Goal: Information Seeking & Learning: Learn about a topic

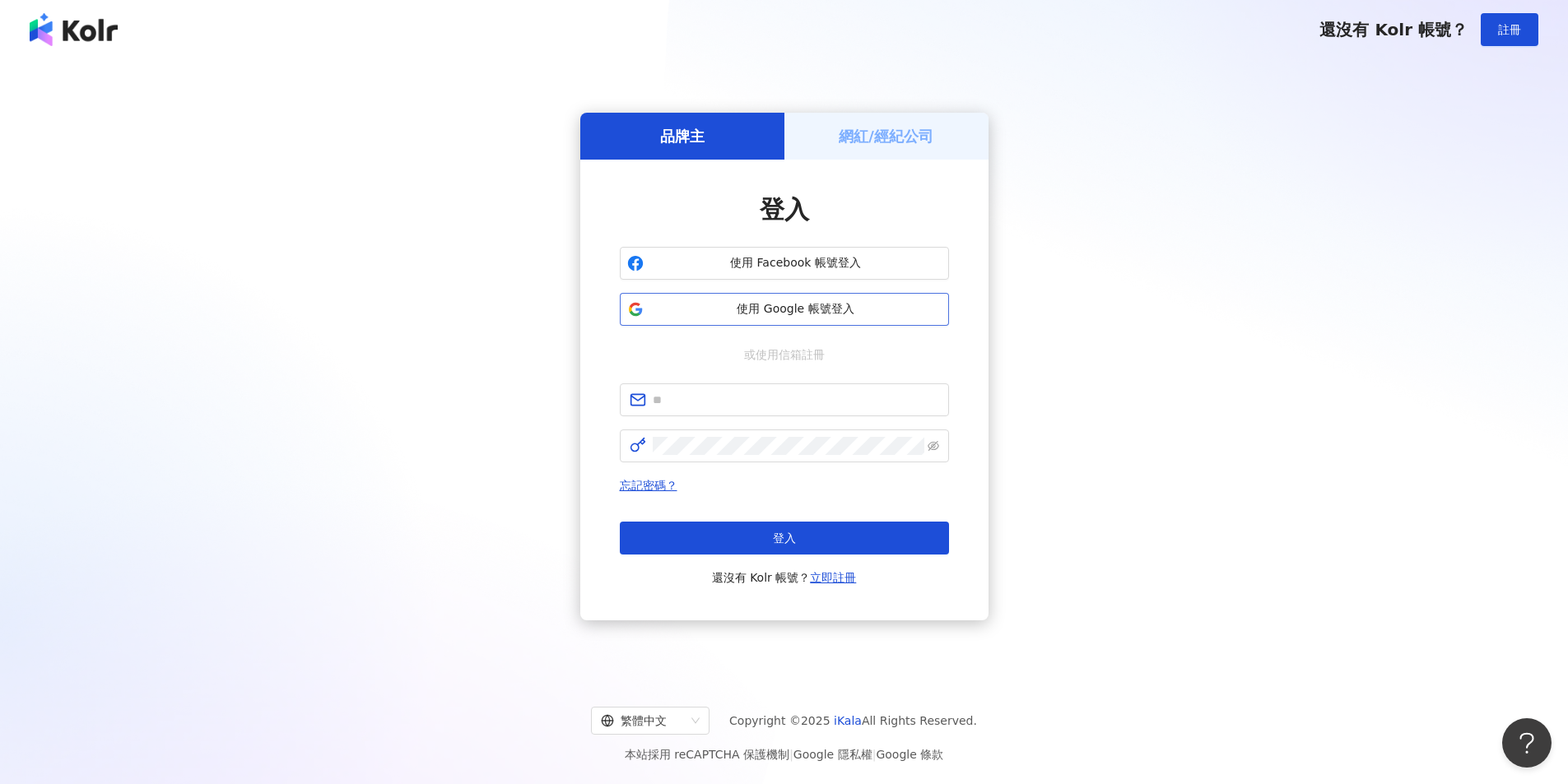
click at [831, 315] on span "使用 Google 帳號登入" at bounding box center [795, 308] width 291 height 16
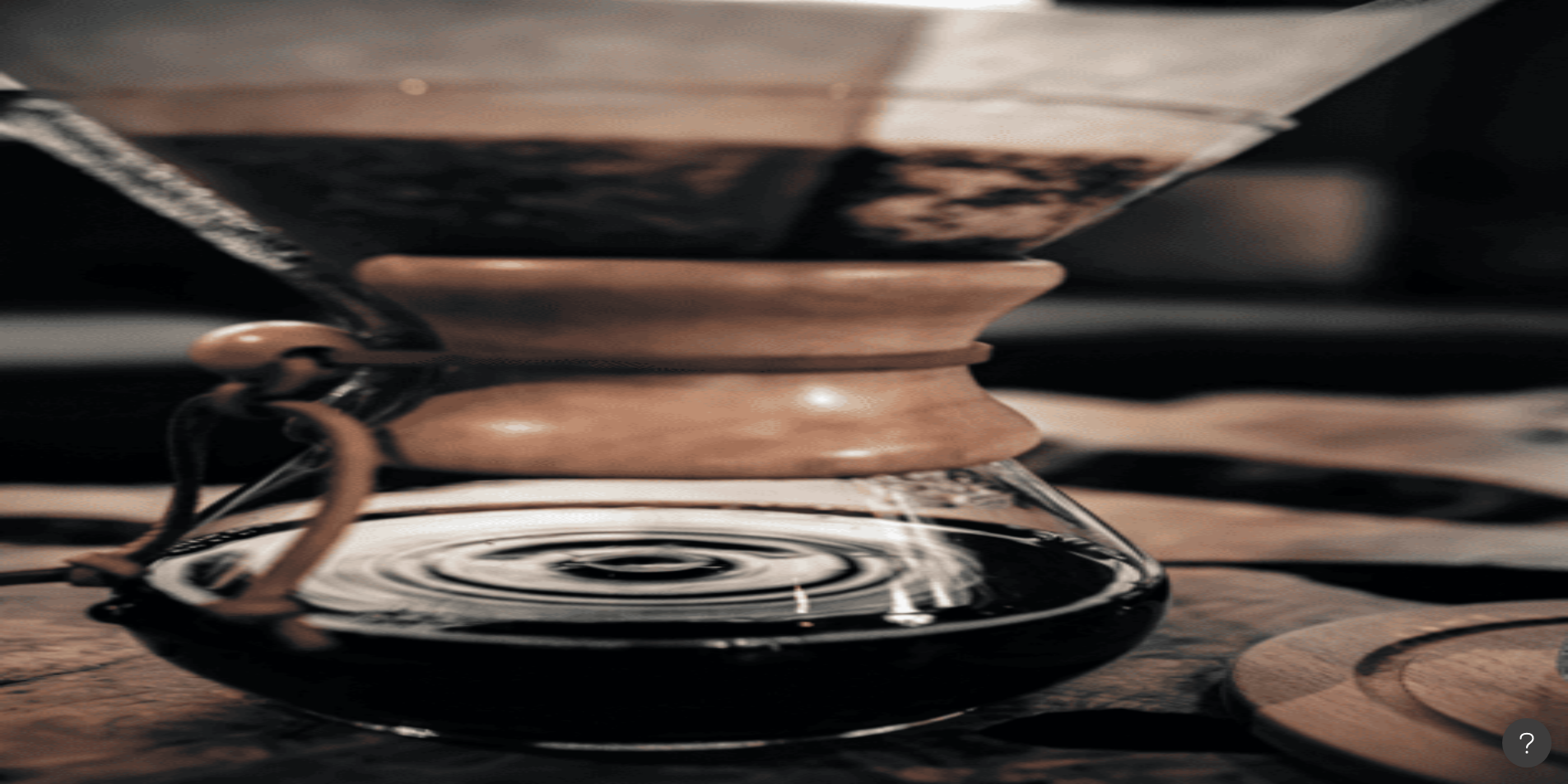
click at [123, 356] on icon at bounding box center [118, 362] width 11 height 11
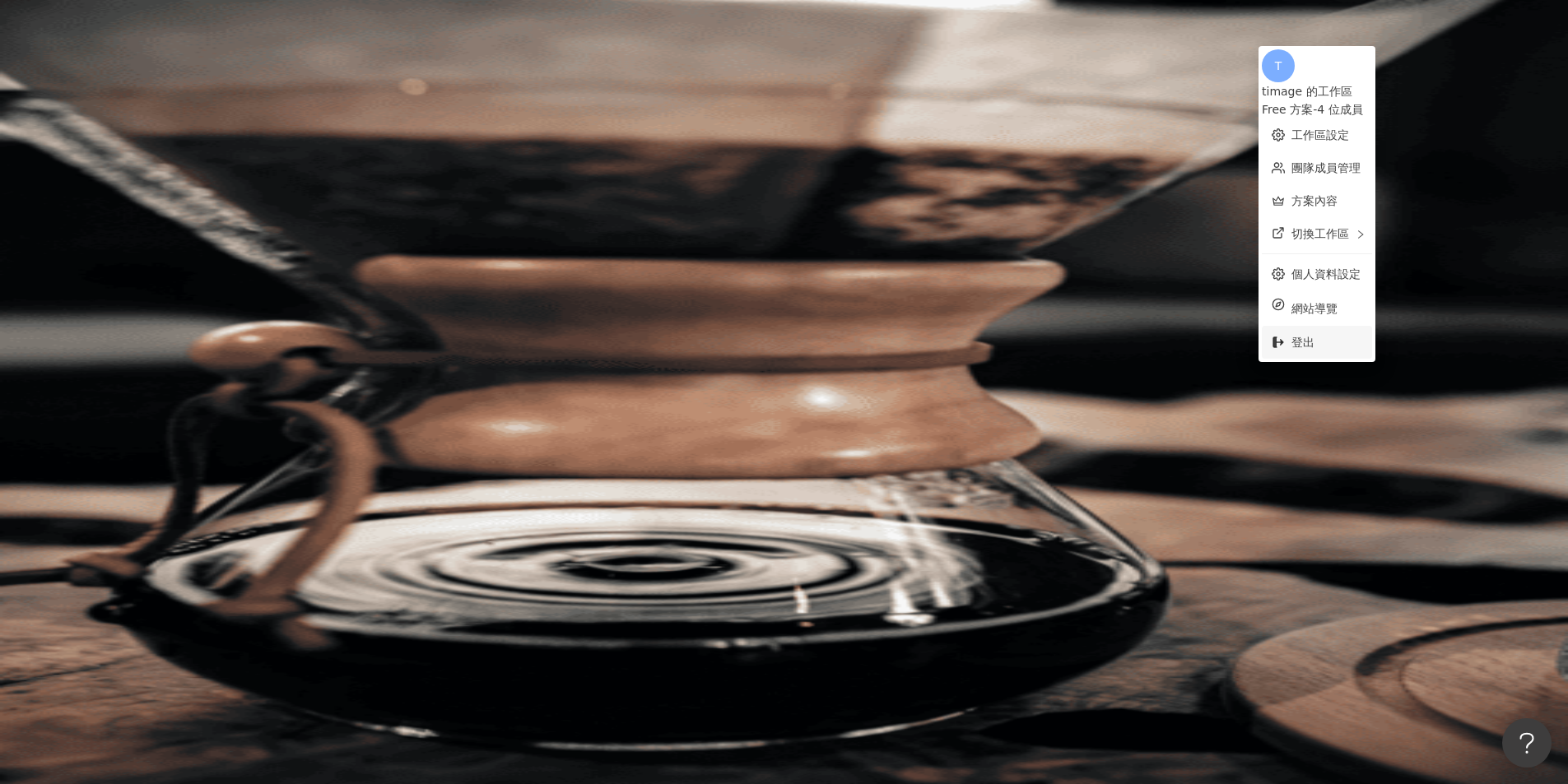
click at [1313, 335] on span "登出" at bounding box center [1302, 342] width 23 height 13
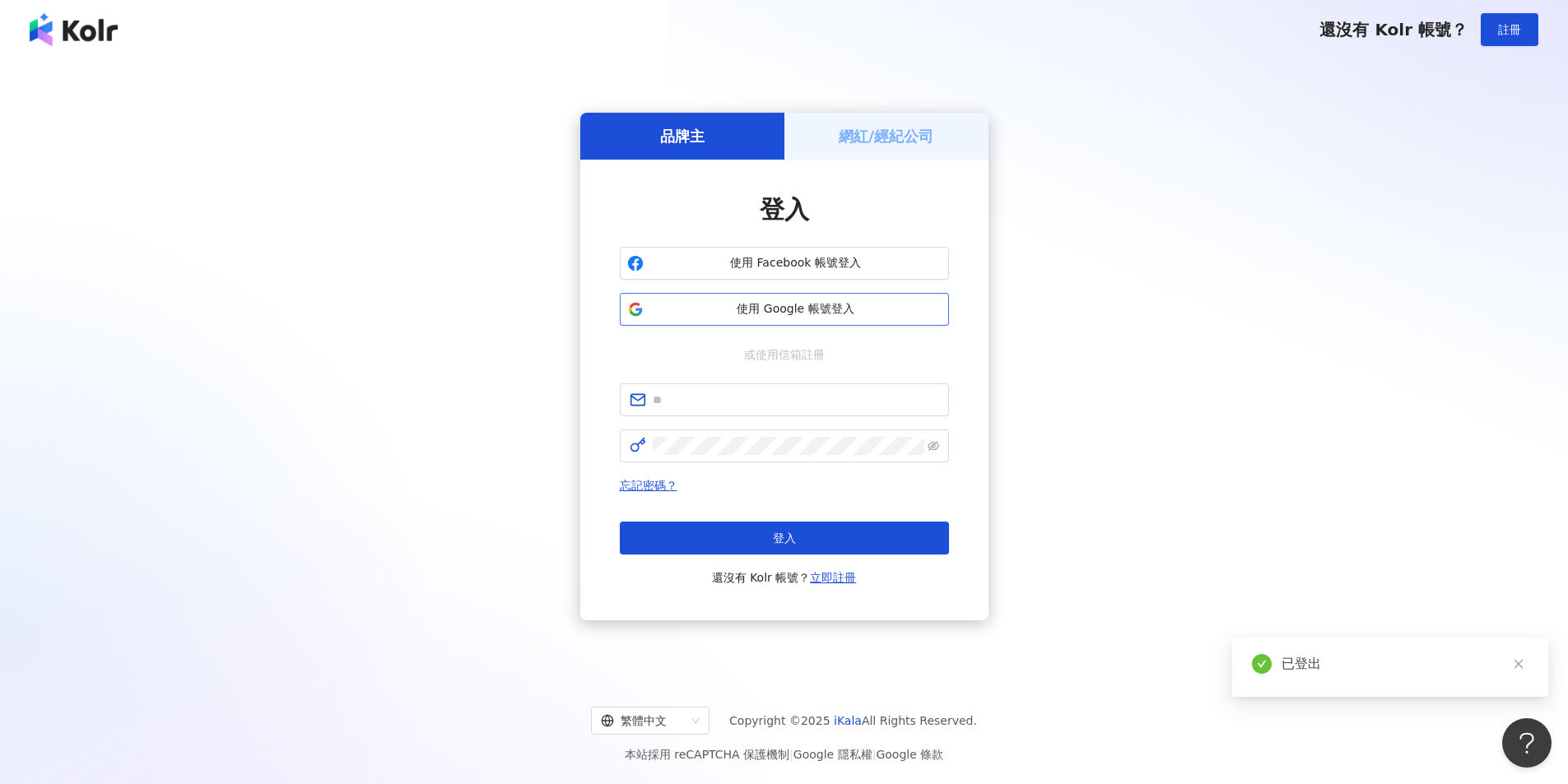
click at [850, 306] on span "使用 Google 帳號登入" at bounding box center [795, 308] width 291 height 16
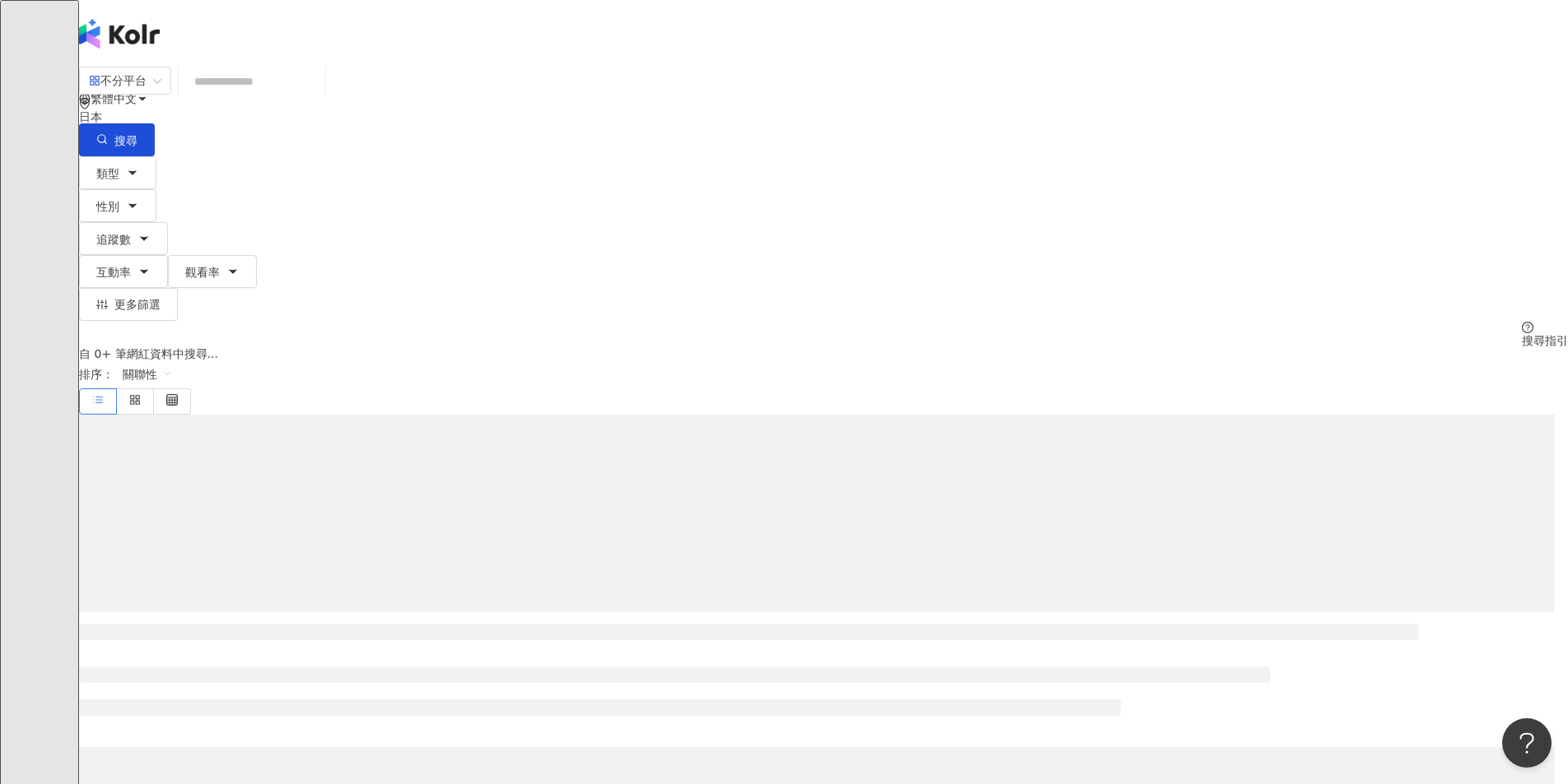
click at [1188, 97] on div "日本" at bounding box center [824, 111] width 1489 height 27
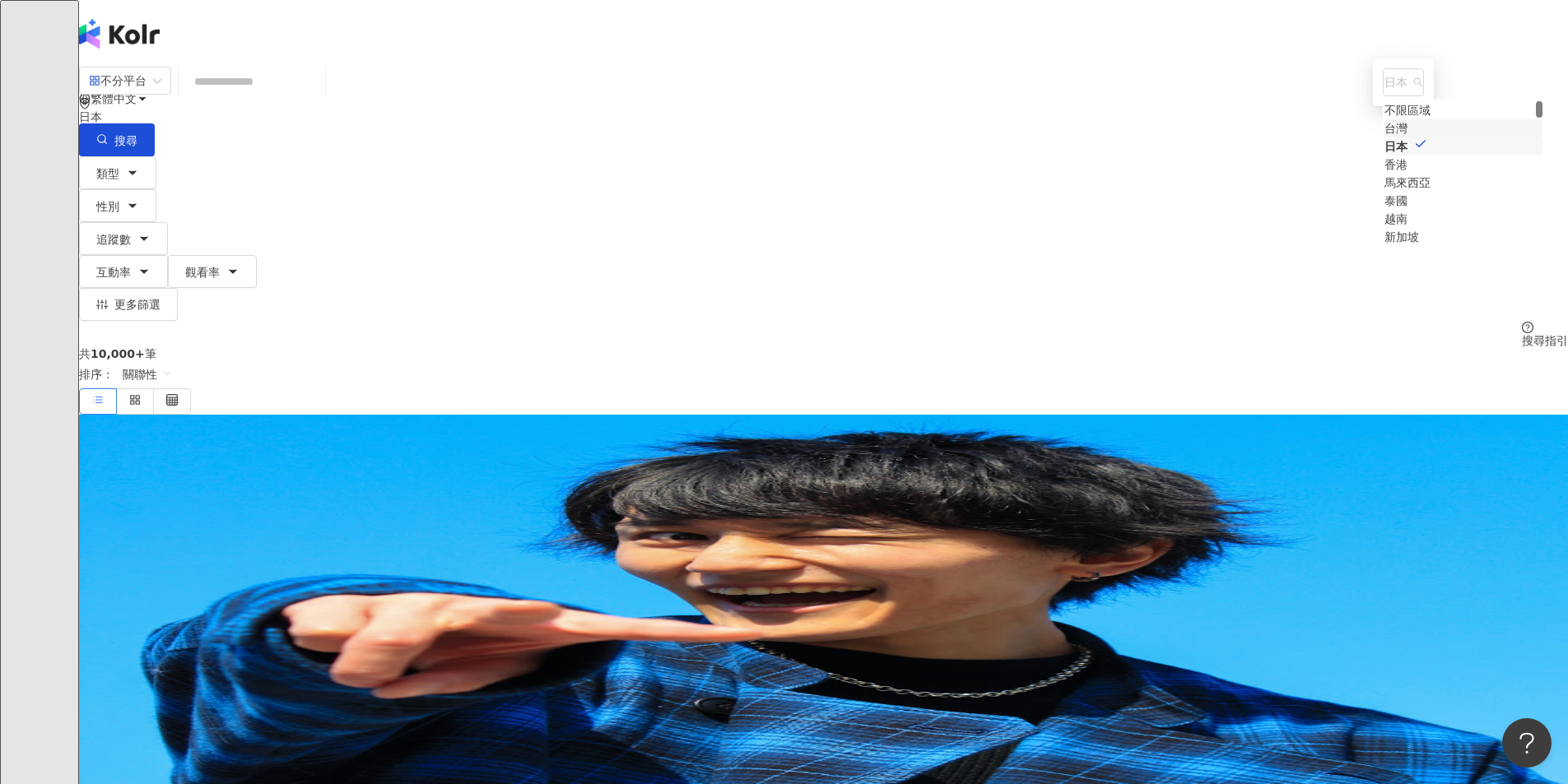
drag, startPoint x: 1120, startPoint y: 222, endPoint x: 1082, endPoint y: 206, distance: 41.2
click at [1385, 138] on div "台灣" at bounding box center [1396, 128] width 23 height 18
click at [318, 97] on input "search" at bounding box center [252, 81] width 134 height 32
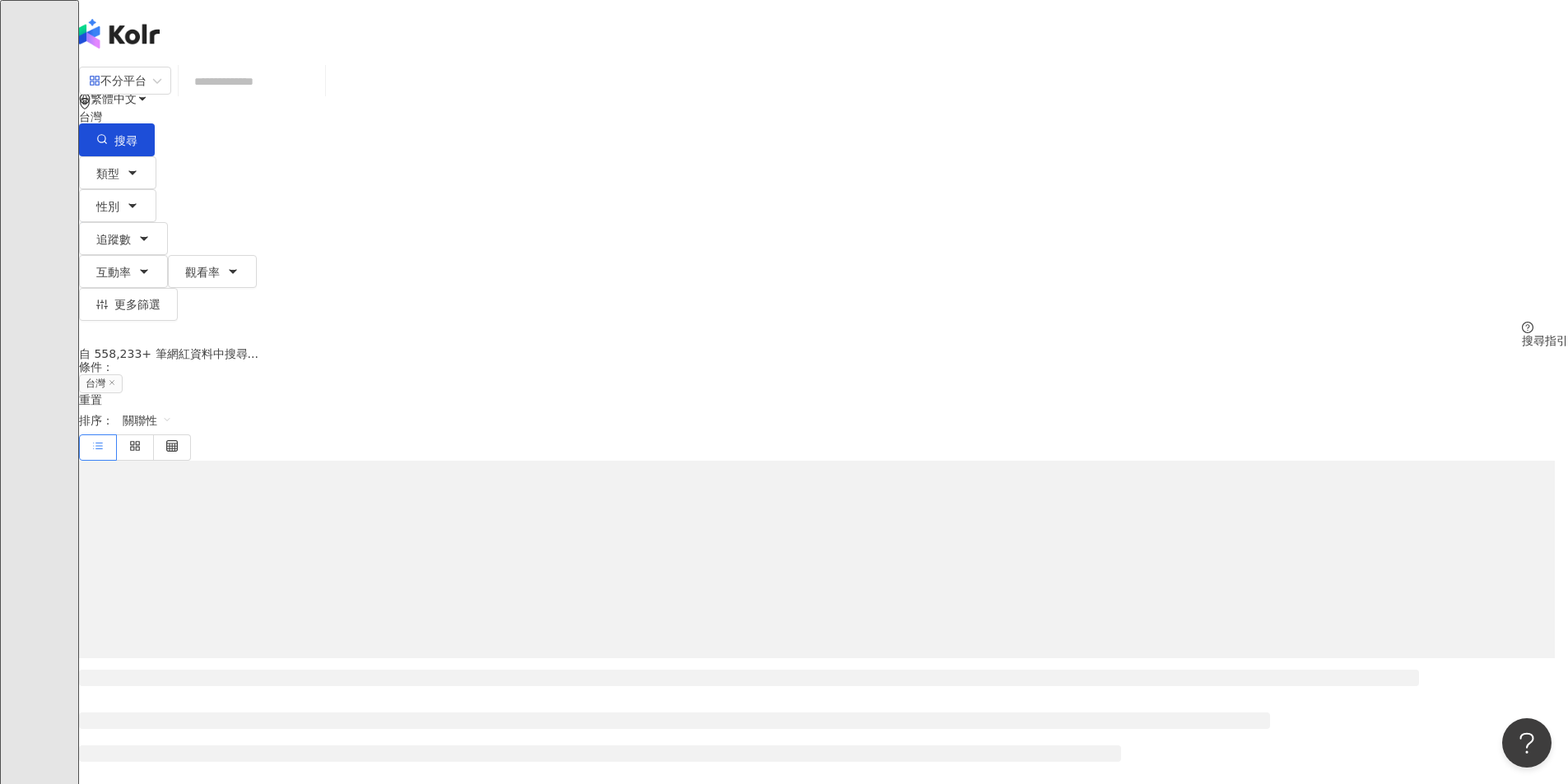
type input "*"
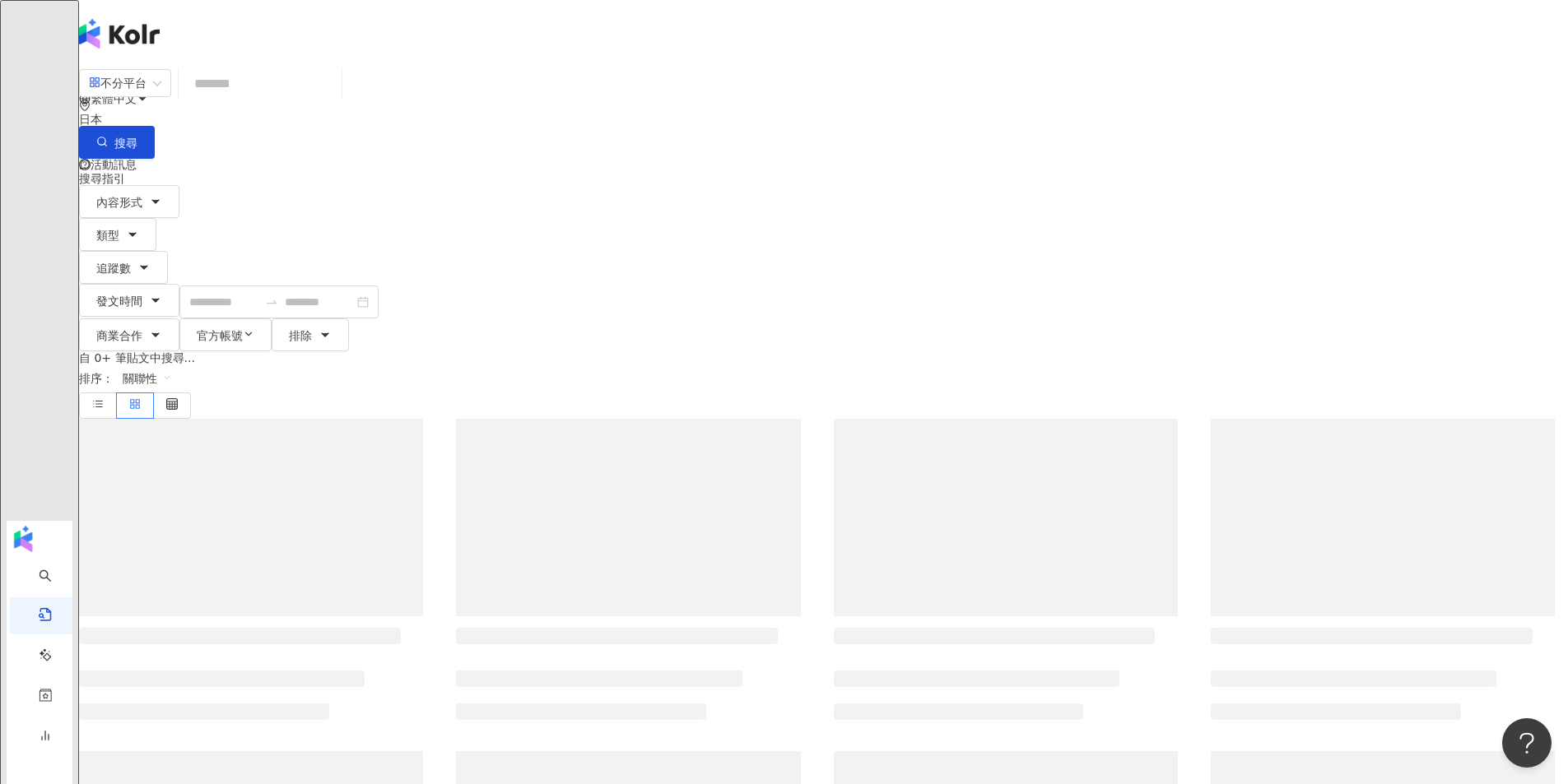
click at [91, 99] on icon "environment" at bounding box center [85, 105] width 11 height 11
drag, startPoint x: 1098, startPoint y: 208, endPoint x: 1078, endPoint y: 201, distance: 21.2
click at [1385, 138] on div "台灣" at bounding box center [1396, 128] width 23 height 18
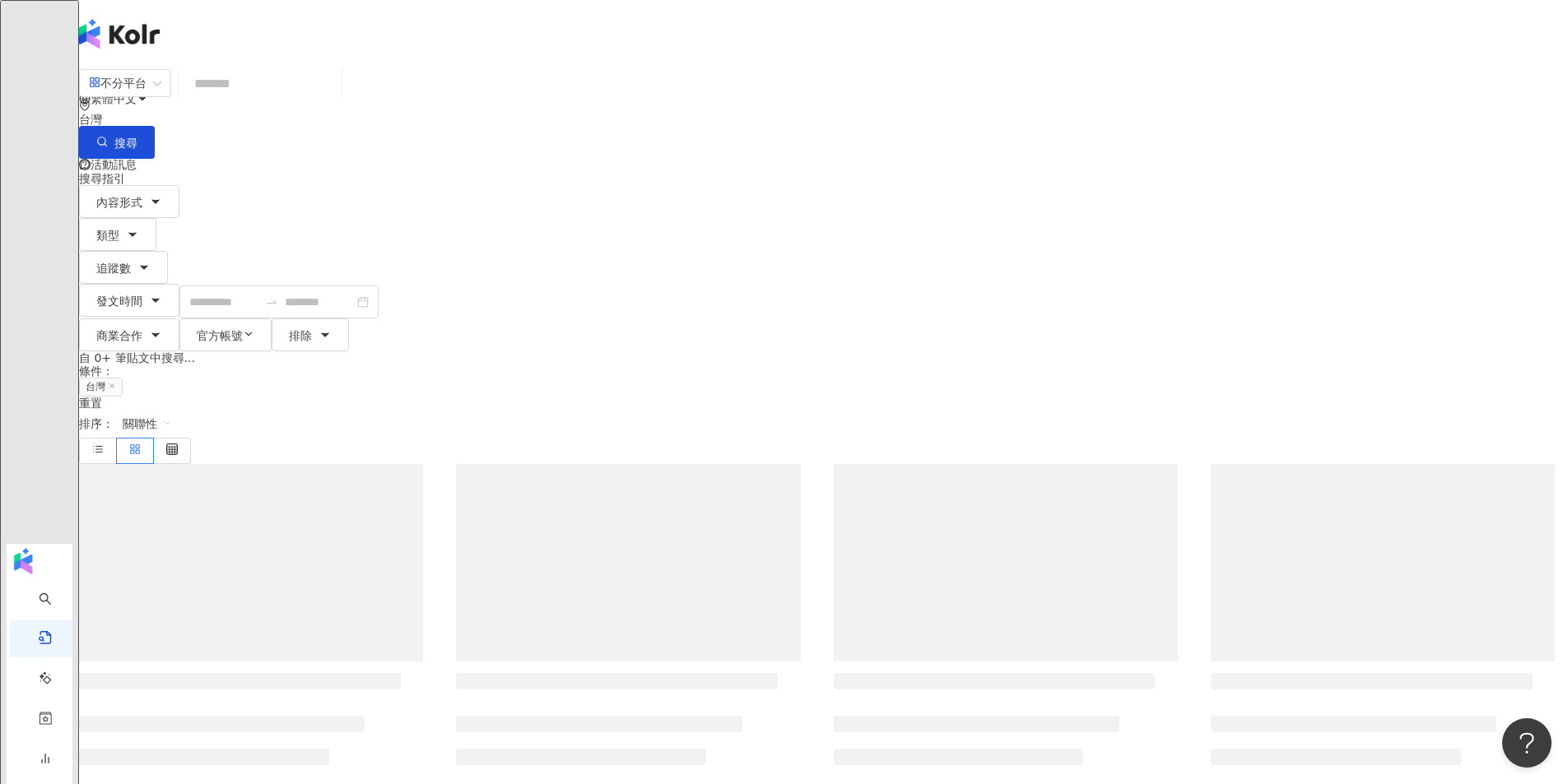
drag, startPoint x: 913, startPoint y: 110, endPoint x: 874, endPoint y: 110, distance: 39.0
click at [335, 101] on input "search" at bounding box center [260, 83] width 150 height 35
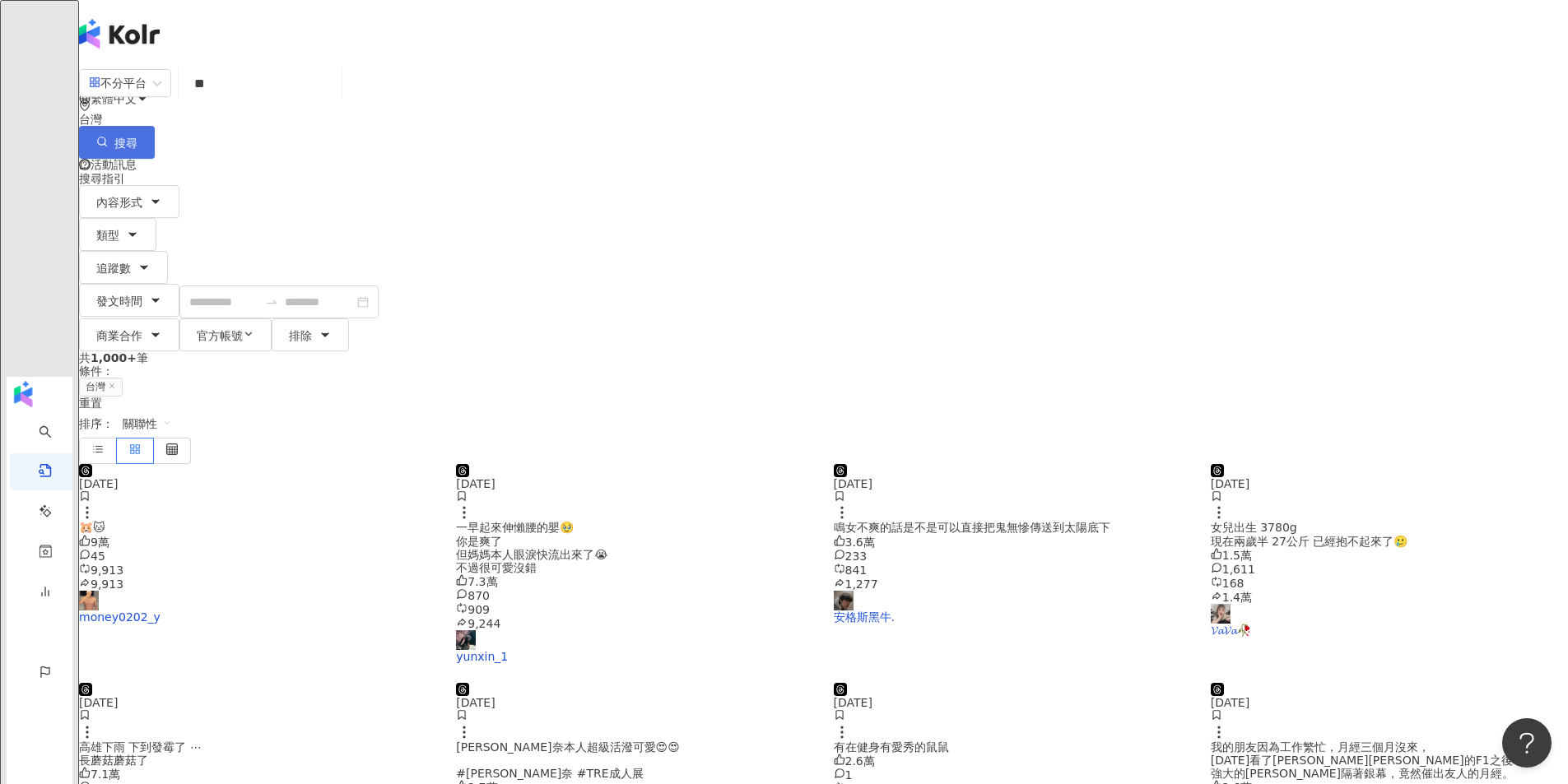
type input "**"
click at [138, 137] on span "搜尋" at bounding box center [126, 143] width 23 height 13
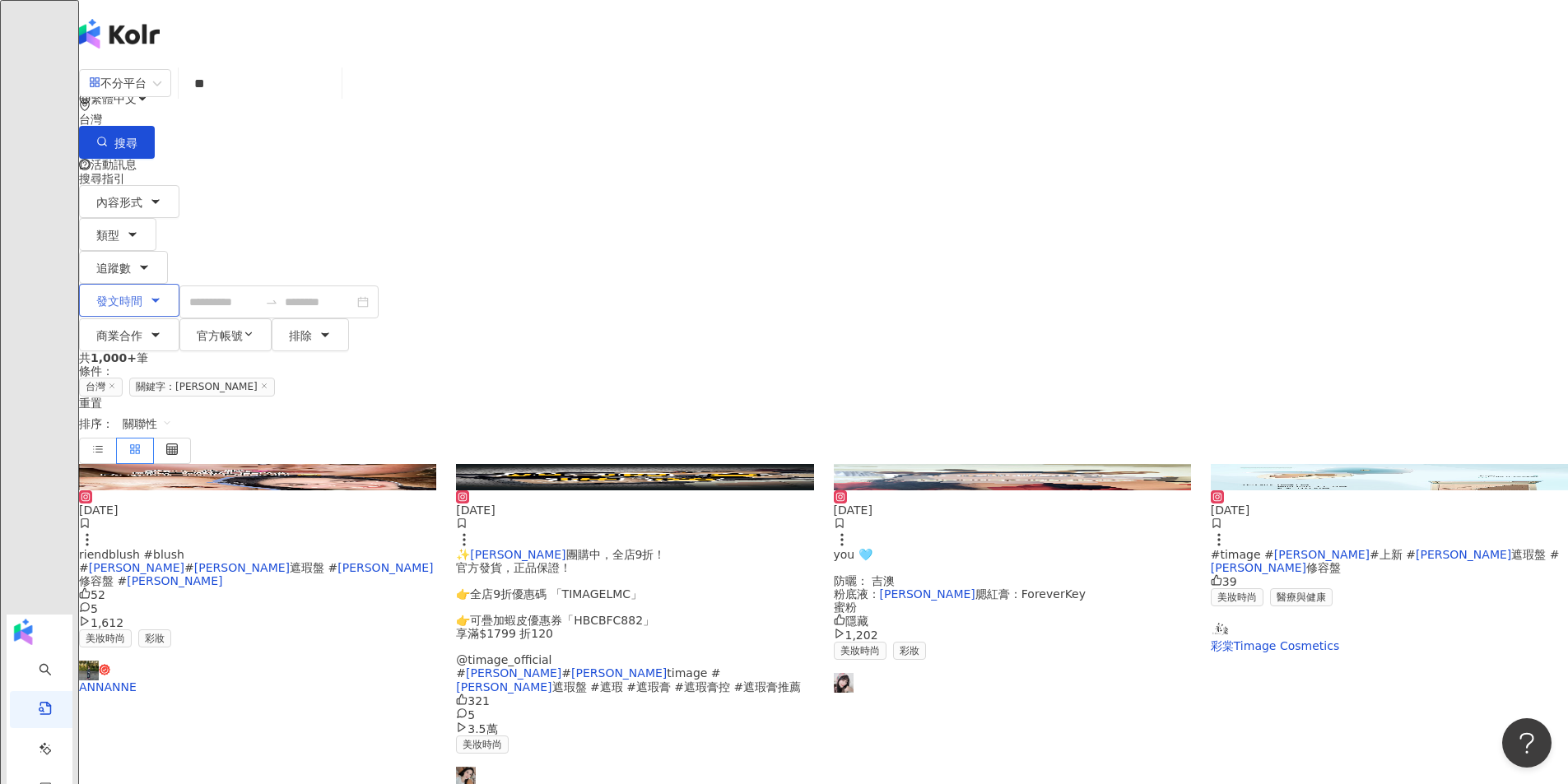
click at [180, 284] on button "發文時間" at bounding box center [129, 300] width 100 height 32
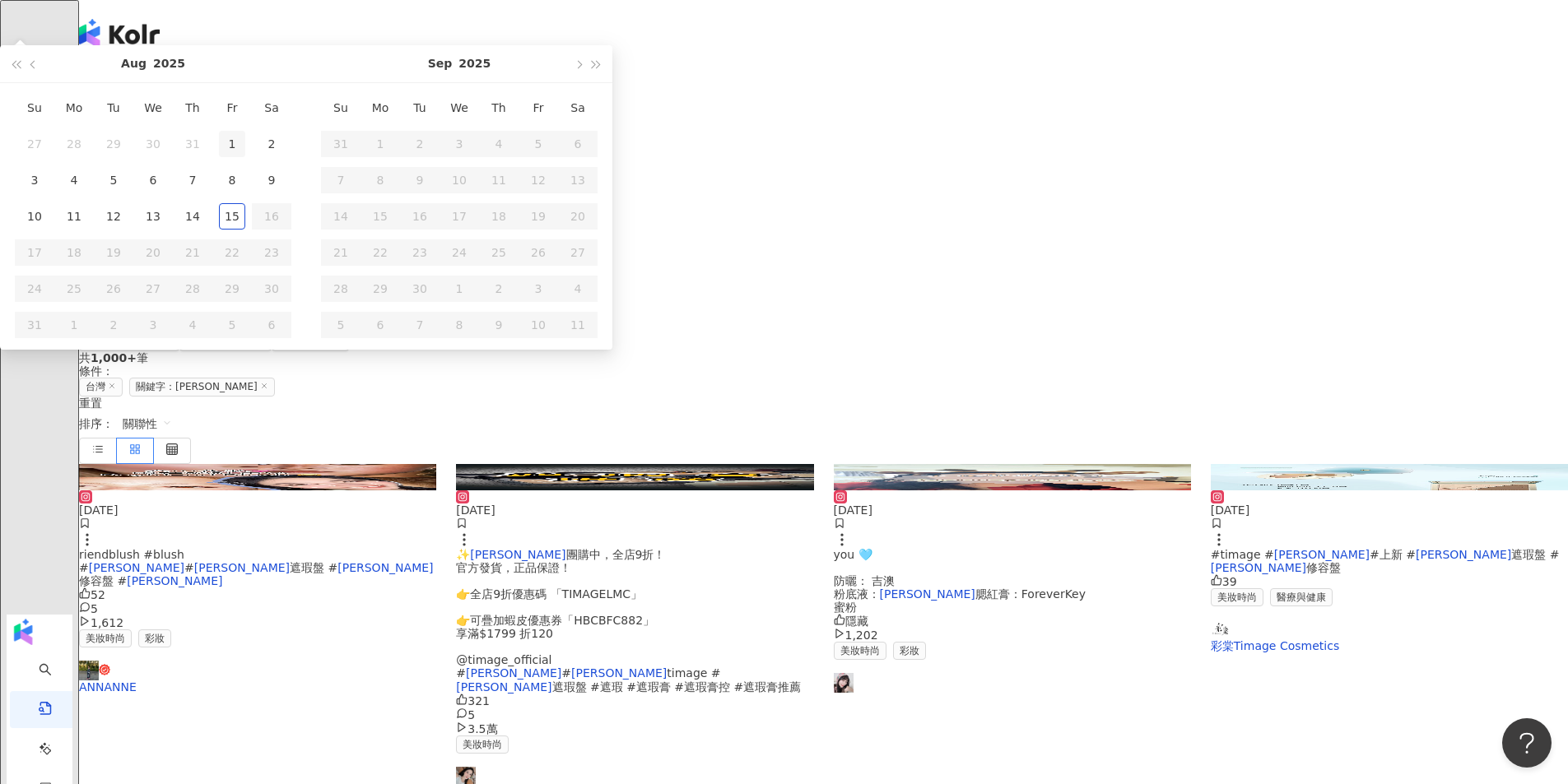
type input "**********"
click at [252, 162] on td "1" at bounding box center [231, 144] width 39 height 36
type input "**********"
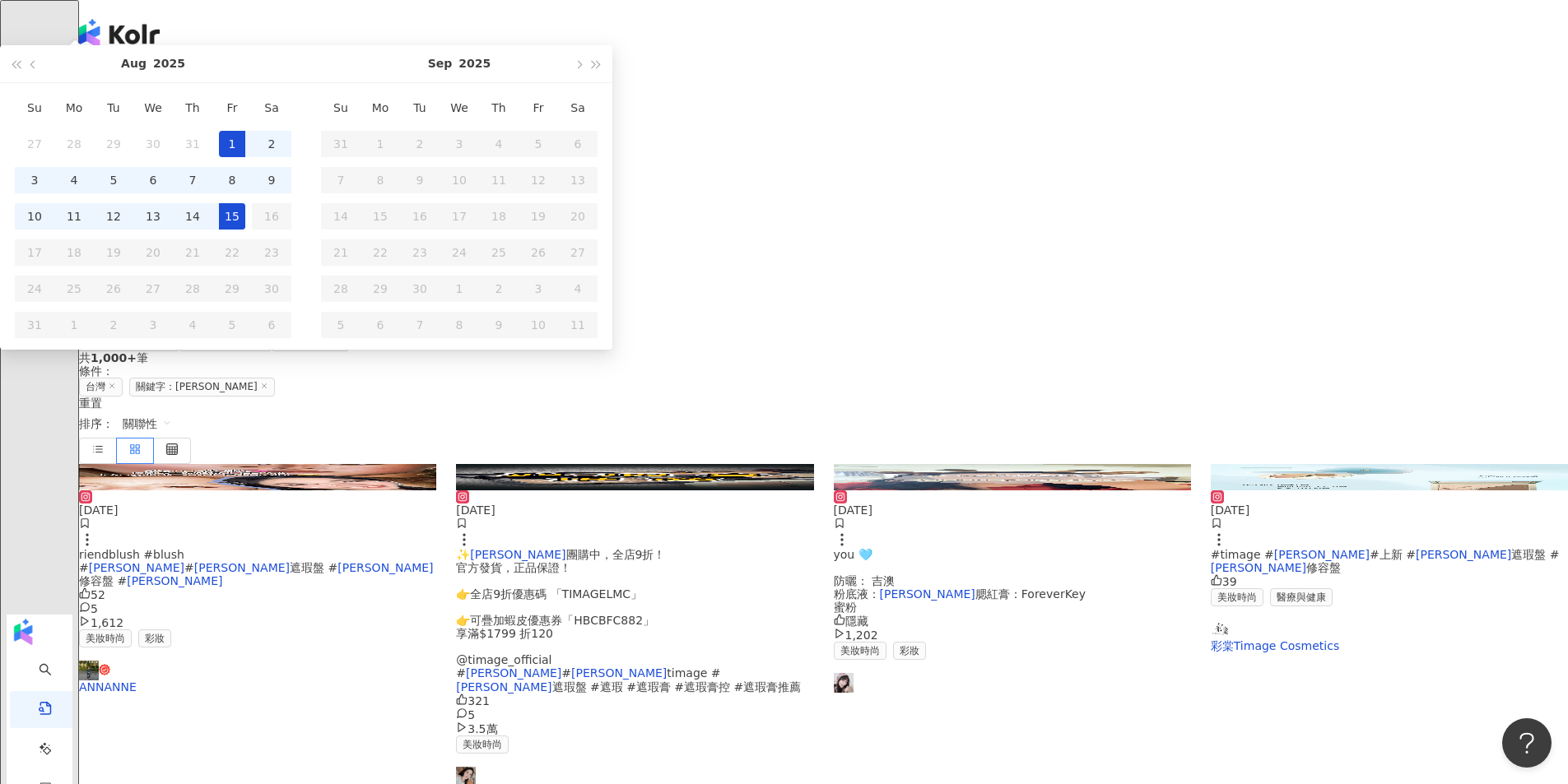
click at [246, 229] on div "15" at bounding box center [232, 217] width 27 height 27
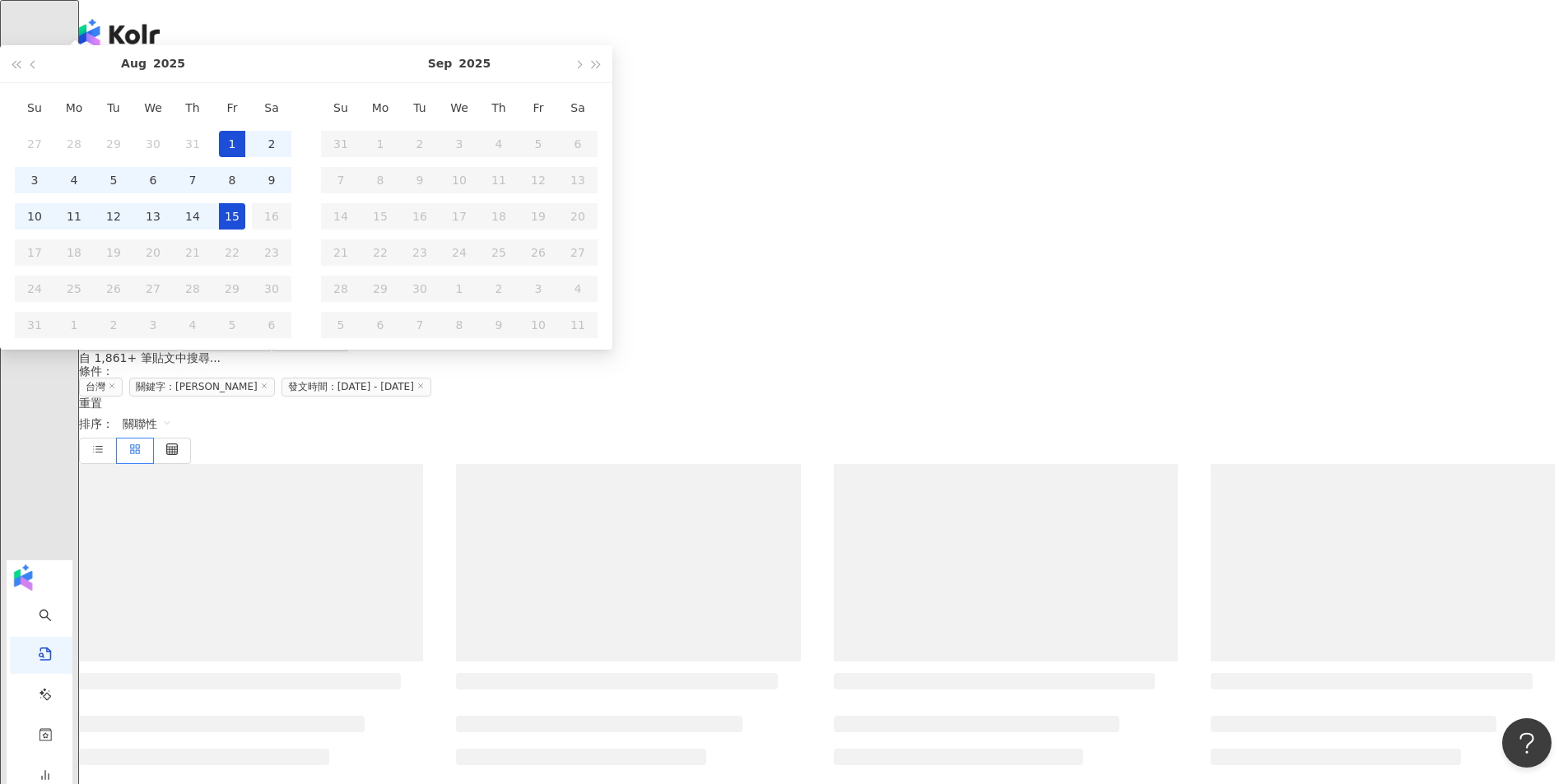
type input "**********"
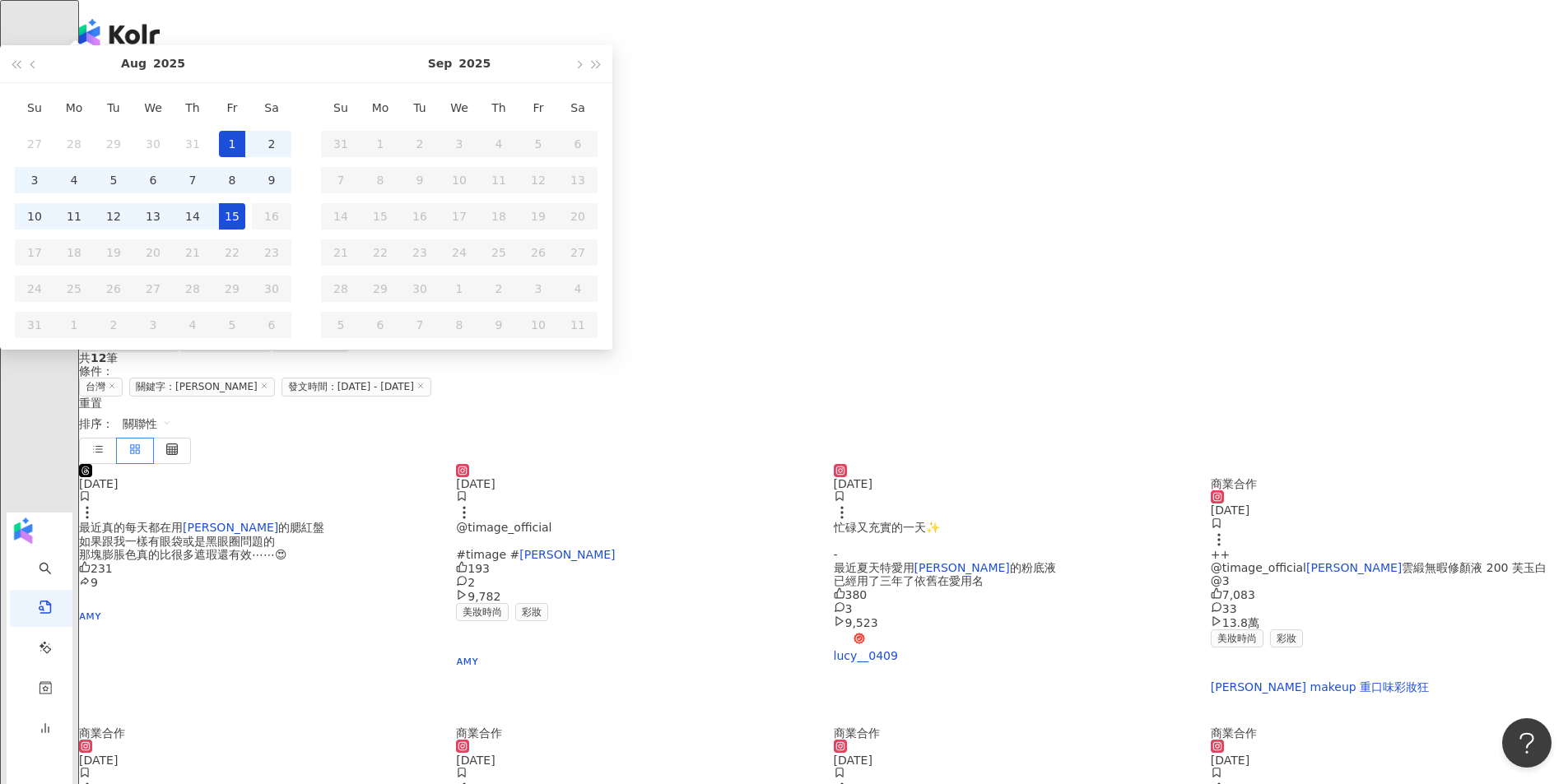
click at [1390, 396] on main "**********" at bounding box center [824, 723] width 1489 height 1314
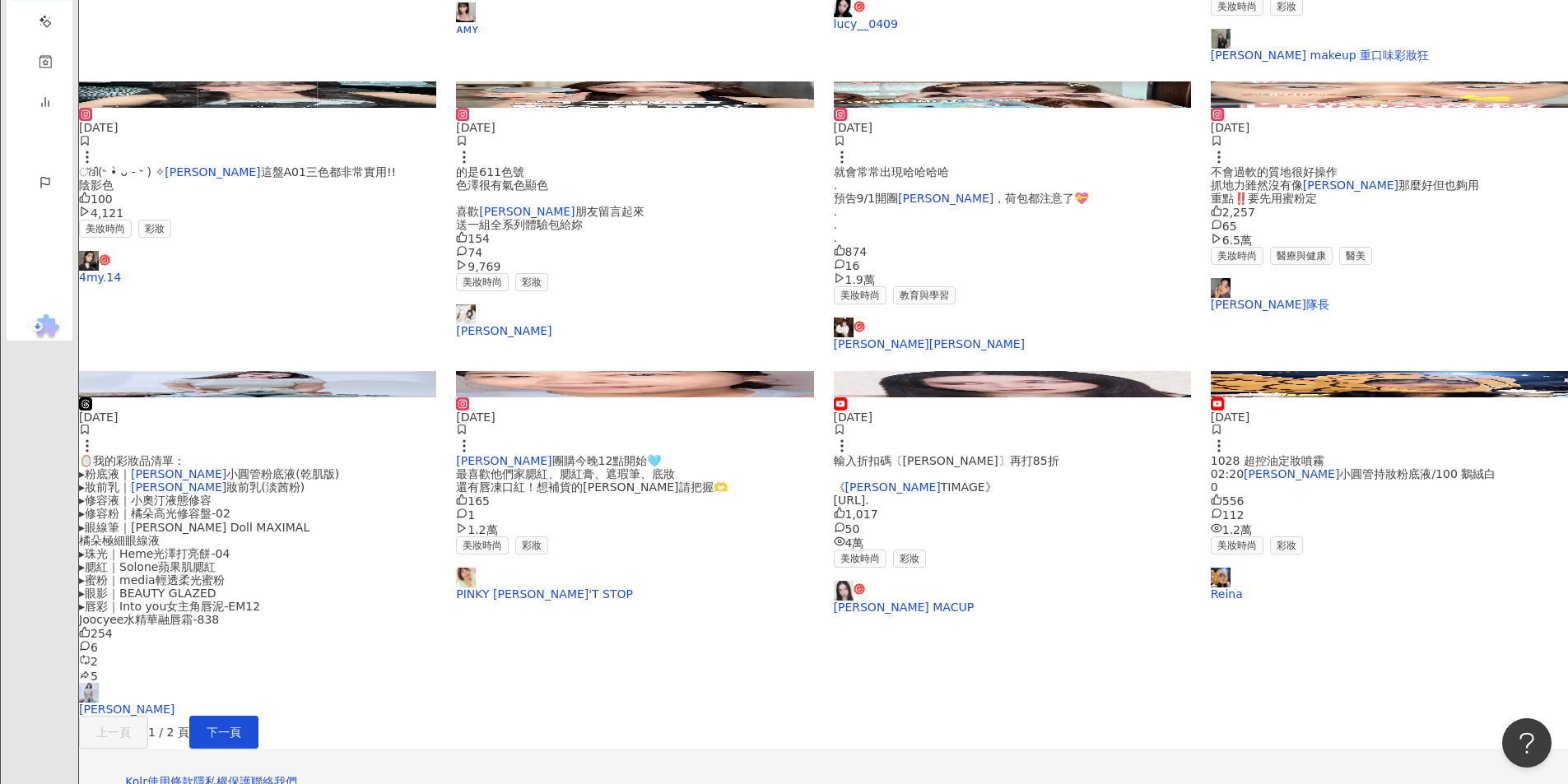
scroll to position [658, 0]
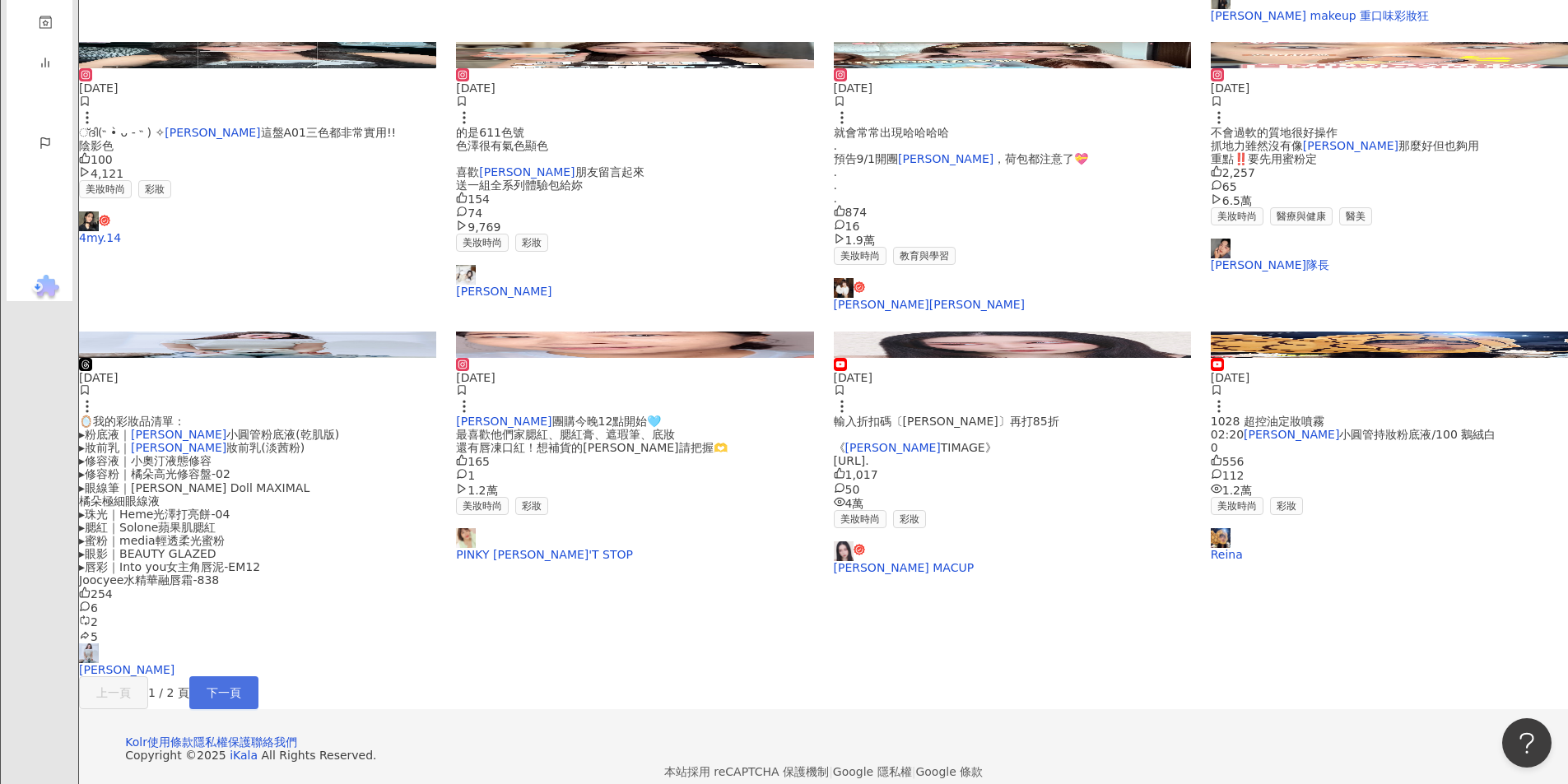
click at [258, 676] on button "下一頁" at bounding box center [224, 692] width 69 height 32
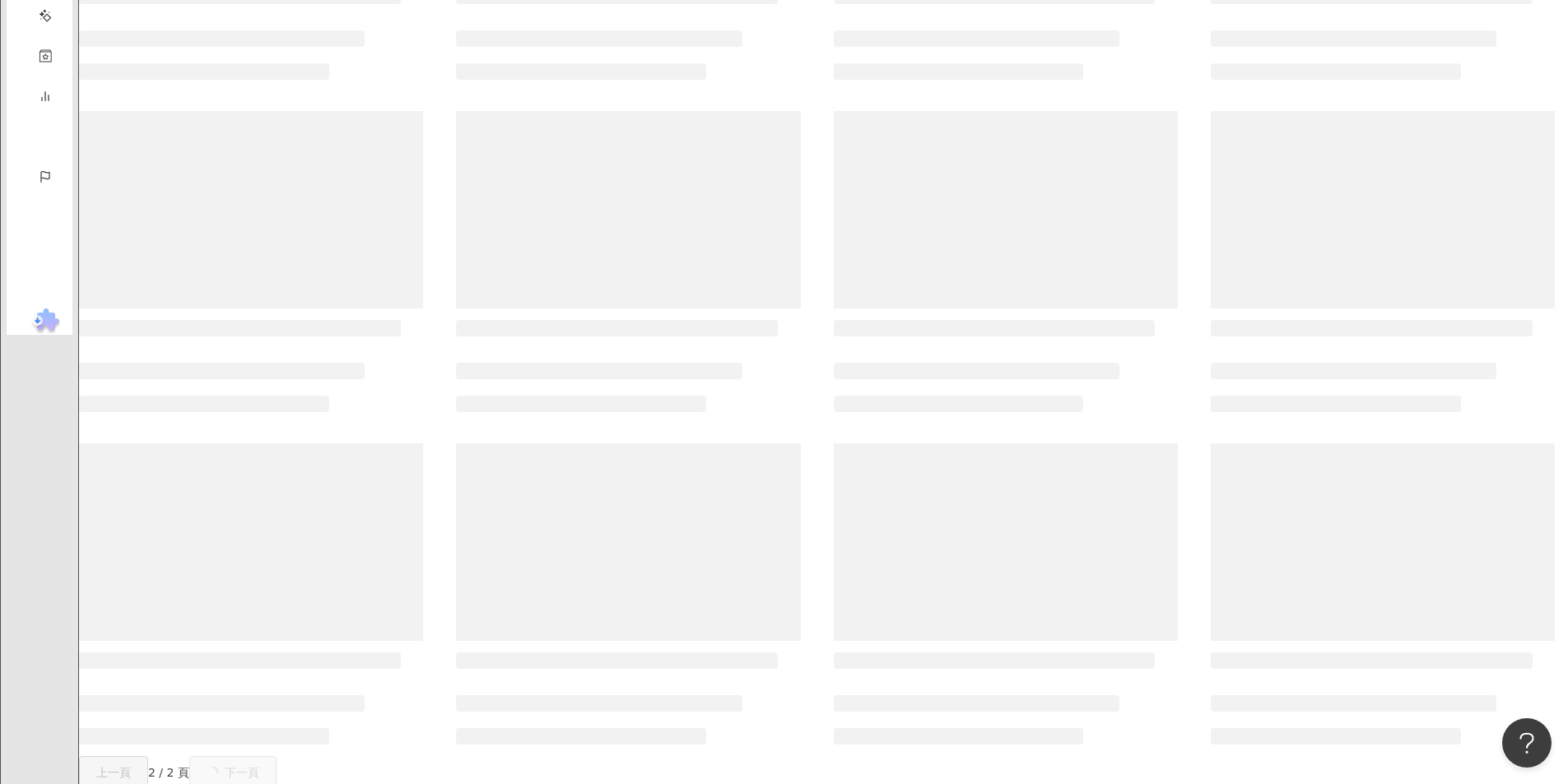
scroll to position [0, 0]
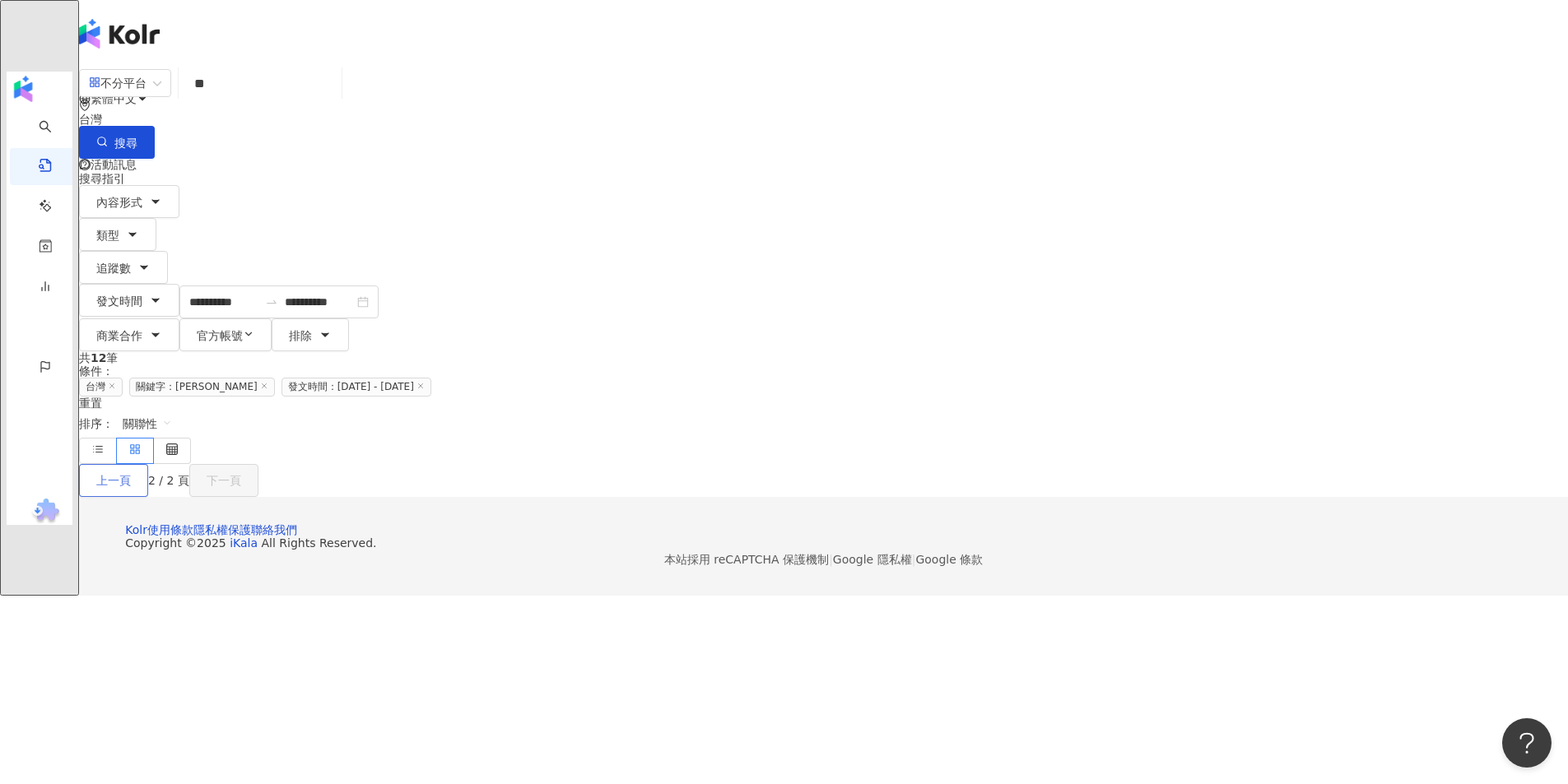
click at [131, 474] on span "上一頁" at bounding box center [114, 480] width 34 height 13
